Goal: Task Accomplishment & Management: Use online tool/utility

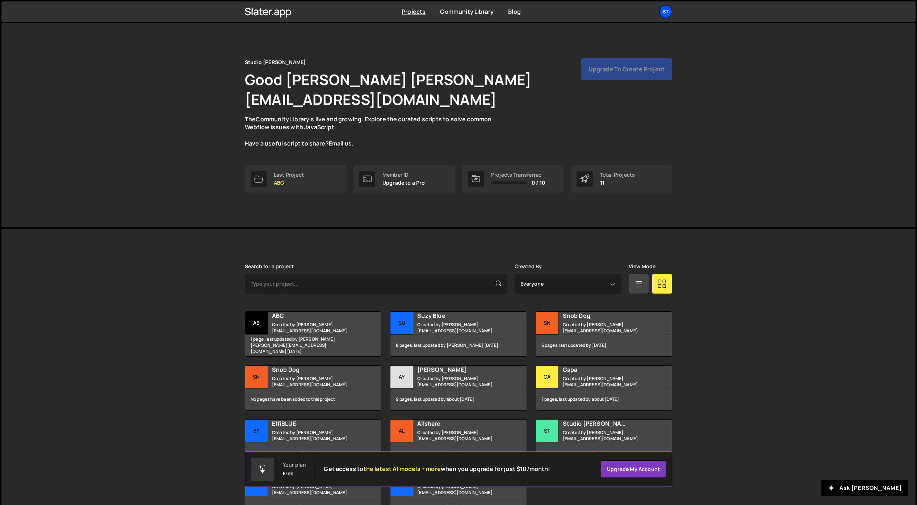
click at [668, 12] on div "St" at bounding box center [665, 11] width 13 height 13
click at [604, 78] on button "Logout" at bounding box center [627, 80] width 90 height 13
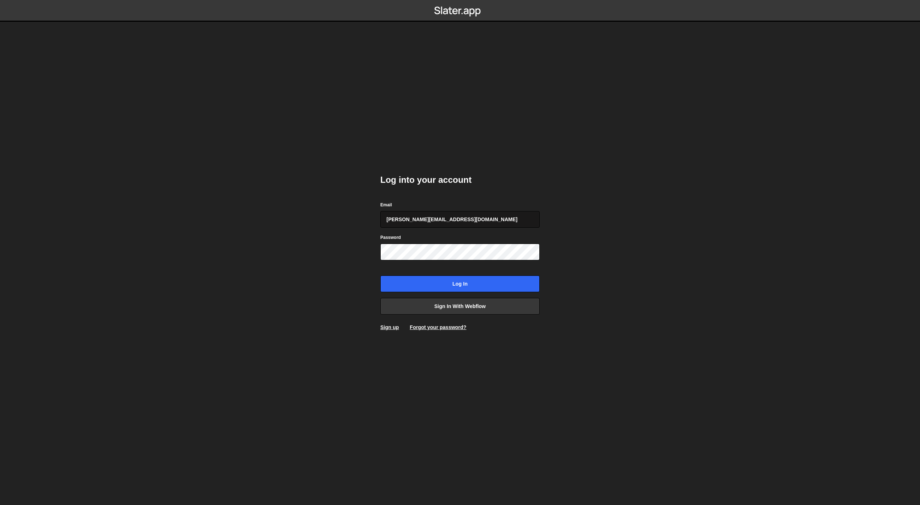
click at [427, 224] on input "[PERSON_NAME][EMAIL_ADDRESS][DOMAIN_NAME]" at bounding box center [459, 219] width 159 height 17
type input "[EMAIL_ADDRESS][DOMAIN_NAME]"
click at [447, 282] on input "Log in" at bounding box center [459, 284] width 159 height 17
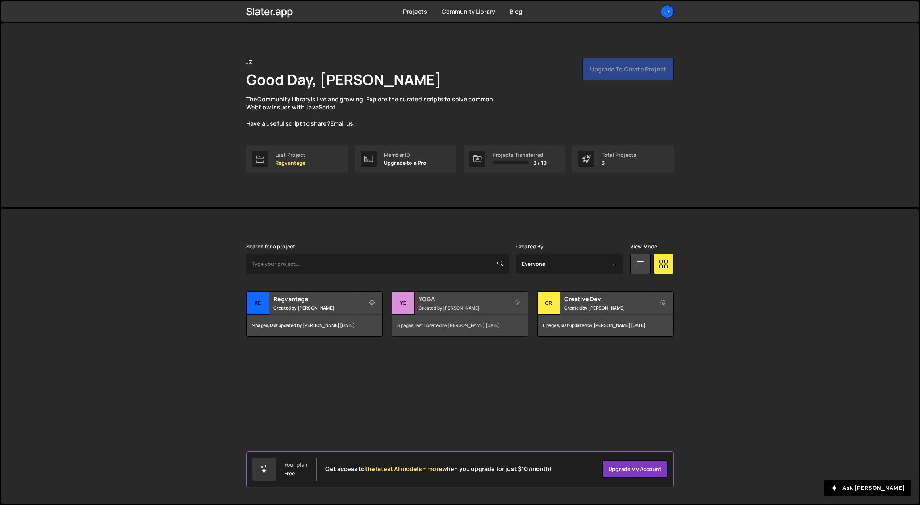
click at [446, 306] on small "Created by Jim Zona" at bounding box center [462, 308] width 87 height 6
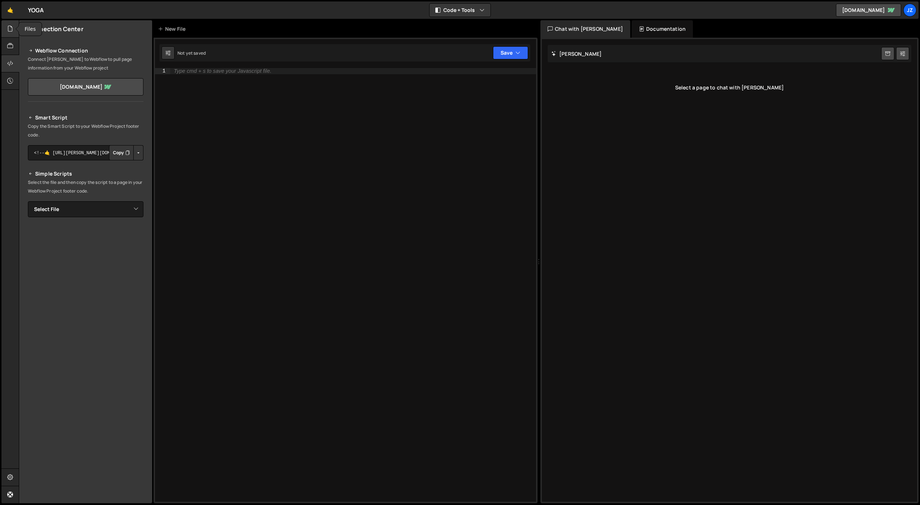
click at [8, 30] on icon at bounding box center [10, 29] width 6 height 8
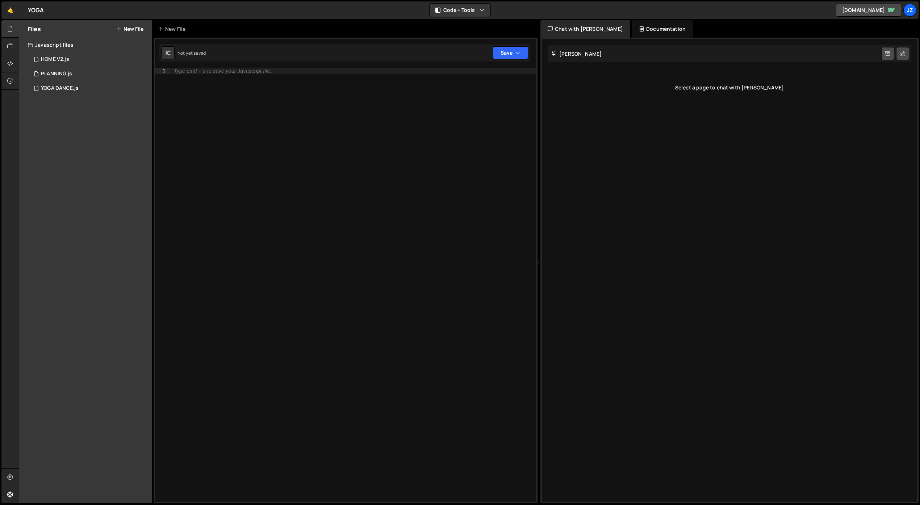
click at [128, 32] on button "New File" at bounding box center [129, 29] width 27 height 6
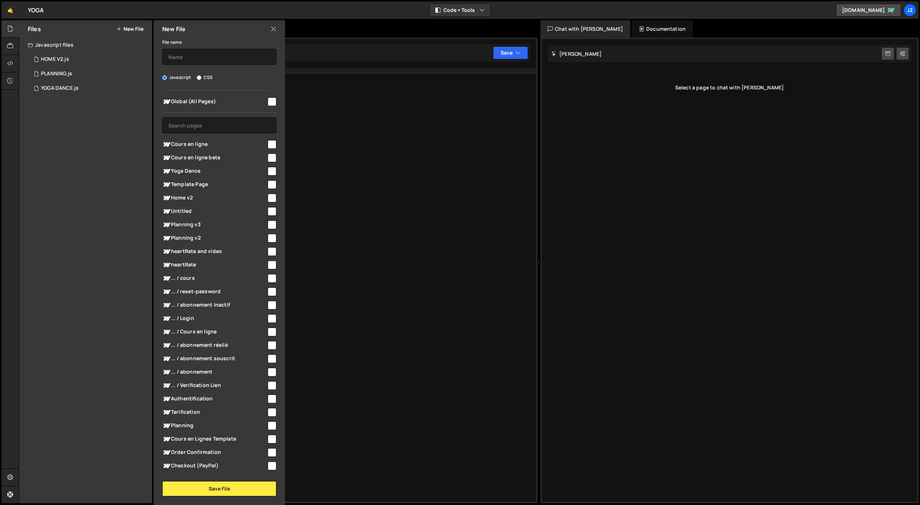
click at [212, 145] on span "Cours en ligne" at bounding box center [214, 144] width 104 height 9
checkbox input "true"
click at [236, 485] on button "Save File" at bounding box center [219, 488] width 114 height 15
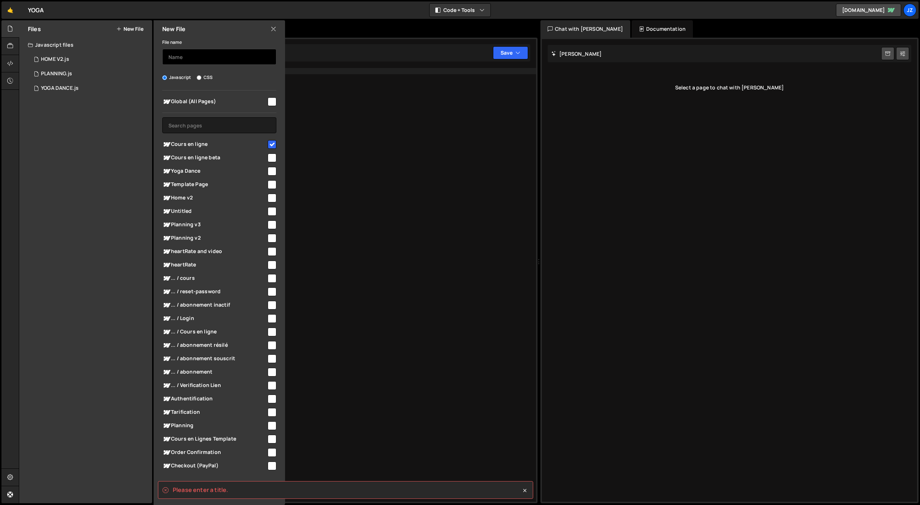
click at [184, 60] on input "text" at bounding box center [219, 57] width 114 height 16
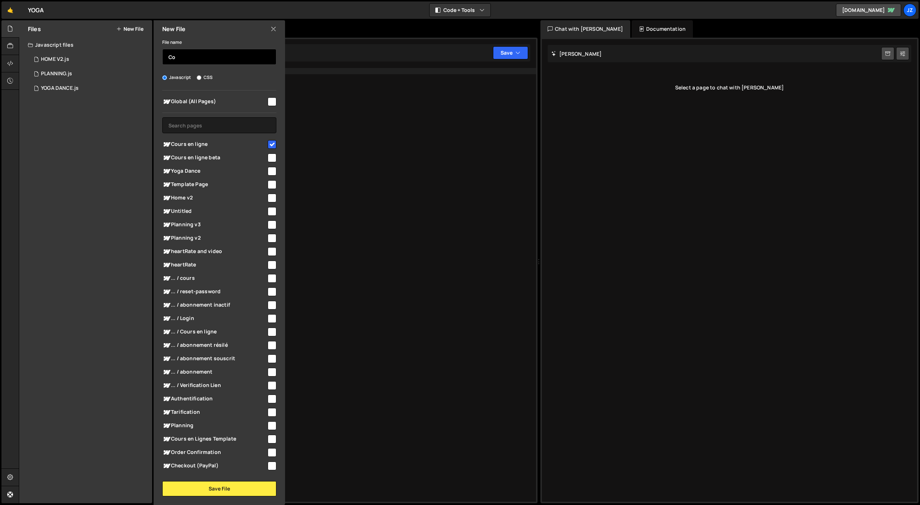
type input "C"
type input "COURS EN LIGNE"
click at [226, 497] on div "New File File name COURS EN LIGNE Javascript CSS Global (All Pages)" at bounding box center [218, 262] width 133 height 485
click at [225, 494] on button "Save File" at bounding box center [219, 488] width 114 height 15
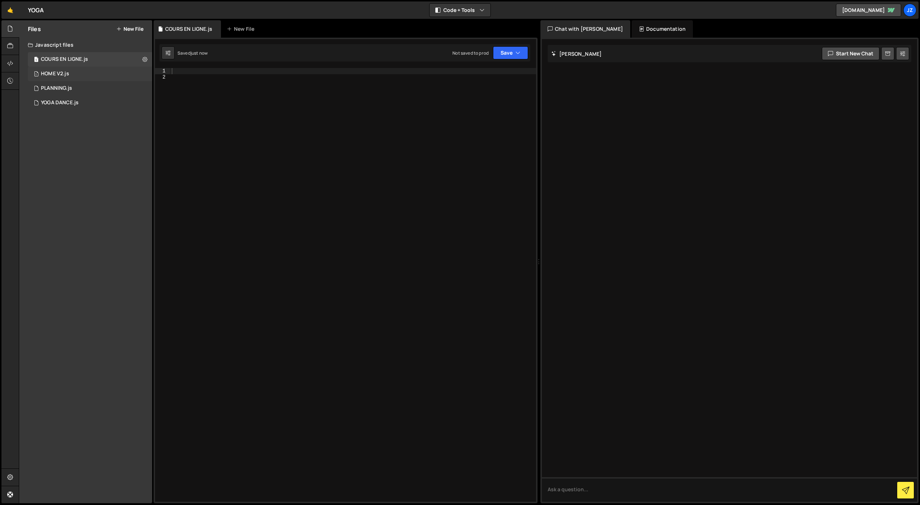
click at [63, 72] on div "HOME V2.js" at bounding box center [55, 74] width 28 height 7
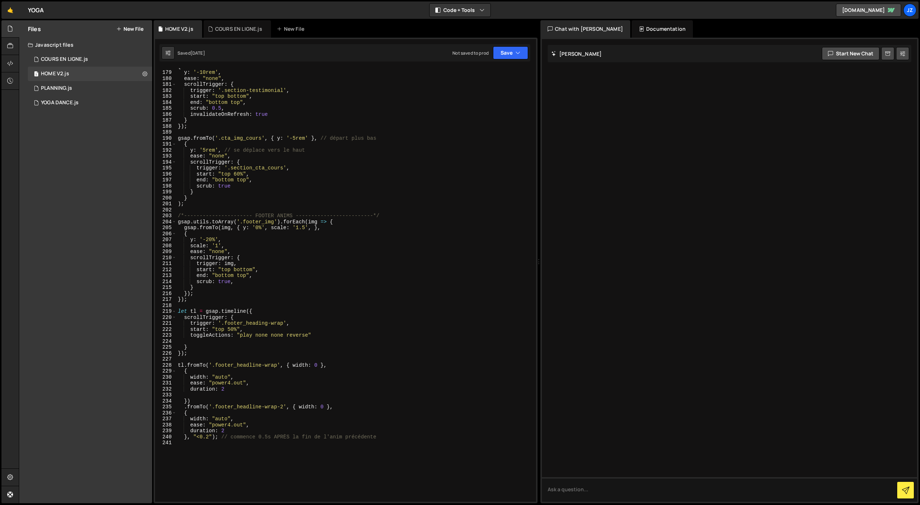
scroll to position [1142, 0]
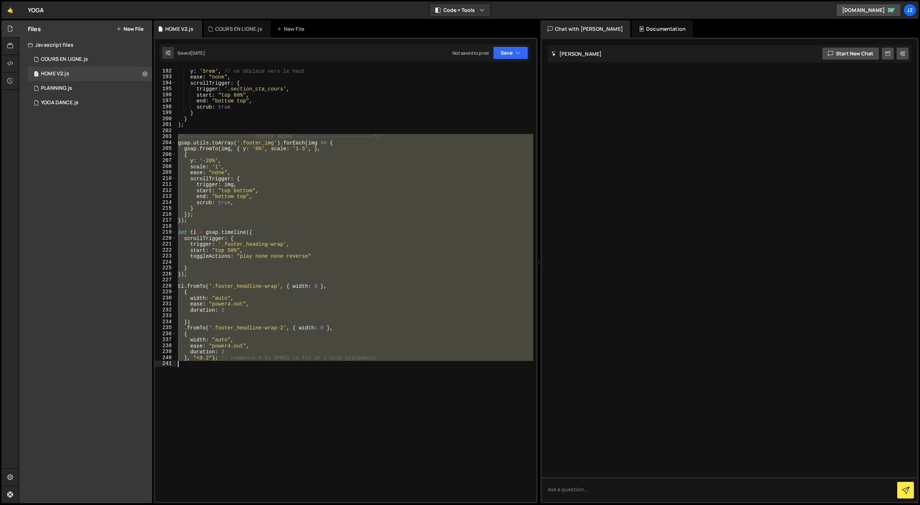
drag, startPoint x: 178, startPoint y: 137, endPoint x: 396, endPoint y: 383, distance: 328.5
click at [396, 383] on div "y : '5rem' , // se déplace vers le haut ease : "none" , scrollTrigger : { trigg…" at bounding box center [354, 291] width 357 height 446
type textarea "}, "<0.2"); // commence 0.5s APRÈS la fin de l'anim précédente"
click at [60, 59] on div "COURS EN LIGNE.js" at bounding box center [64, 59] width 47 height 7
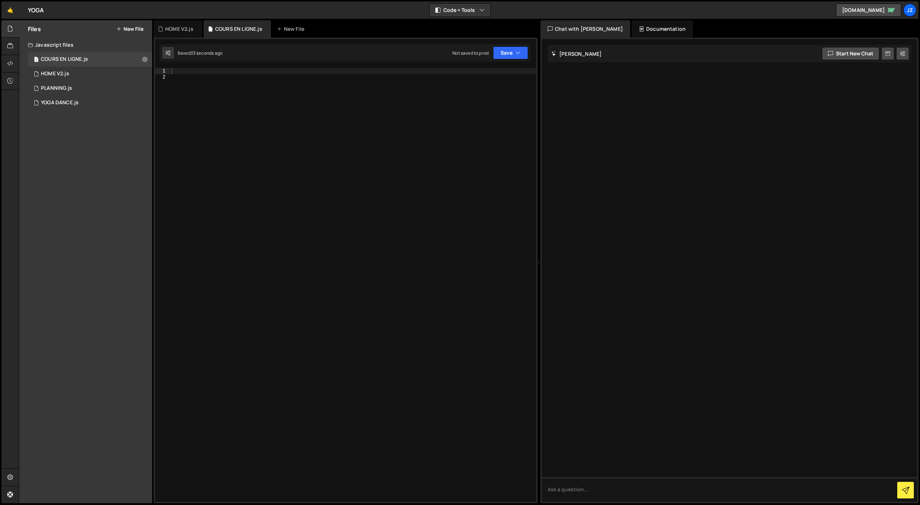
click at [251, 128] on div at bounding box center [353, 291] width 366 height 446
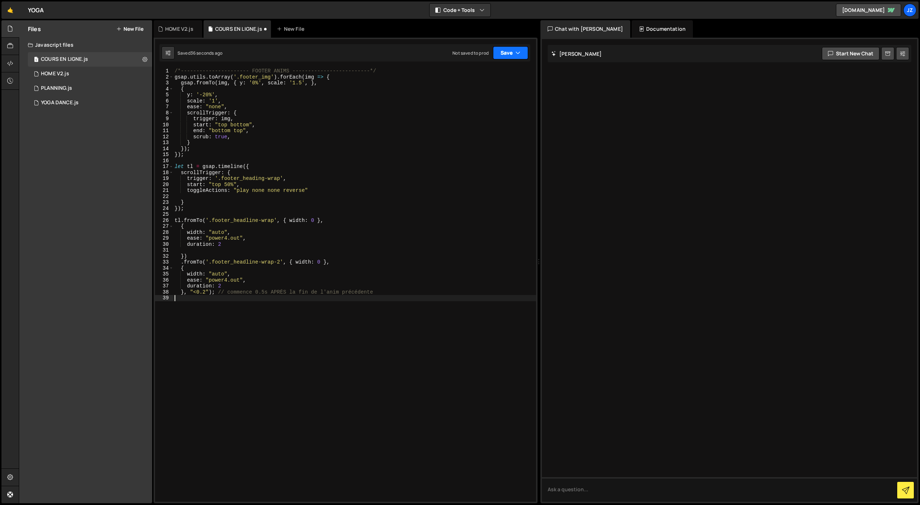
click at [497, 57] on button "Save" at bounding box center [510, 52] width 35 height 13
click at [490, 71] on div "Save to Staging S" at bounding box center [486, 70] width 75 height 7
click at [513, 56] on button "Save" at bounding box center [510, 52] width 35 height 13
click at [503, 71] on div "Save to Staging S" at bounding box center [486, 70] width 75 height 7
